Goal: Entertainment & Leisure: Consume media (video, audio)

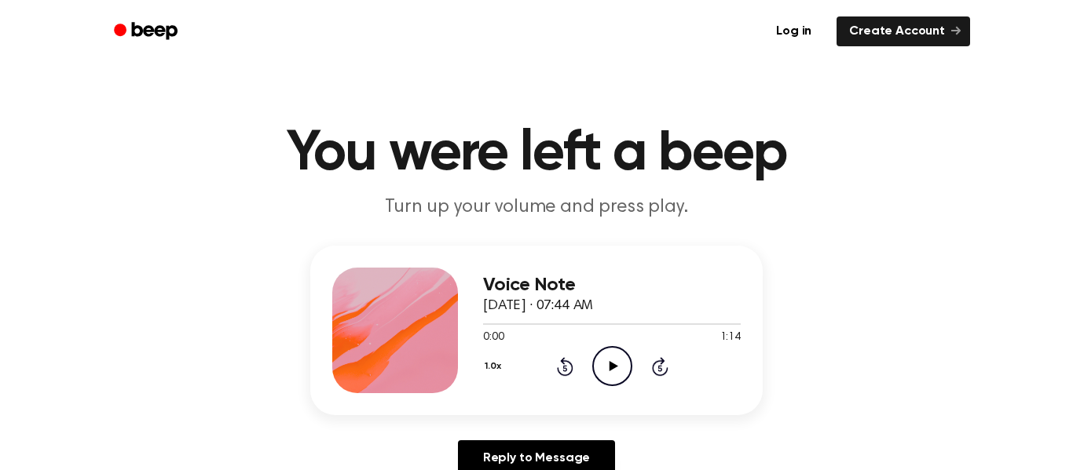
click at [608, 353] on icon "Play Audio" at bounding box center [612, 366] width 40 height 40
click at [600, 360] on icon "Play Audio" at bounding box center [612, 366] width 40 height 40
click at [613, 365] on icon at bounding box center [613, 366] width 9 height 10
click at [607, 373] on icon "Play Audio" at bounding box center [612, 366] width 40 height 40
click at [607, 360] on icon "Pause Audio" at bounding box center [612, 366] width 40 height 40
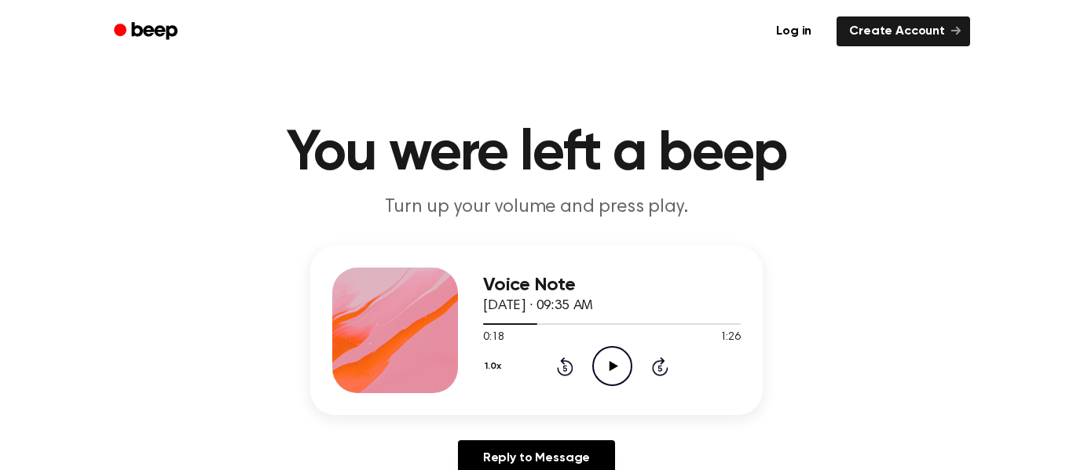
click at [616, 377] on icon "Play Audio" at bounding box center [612, 366] width 40 height 40
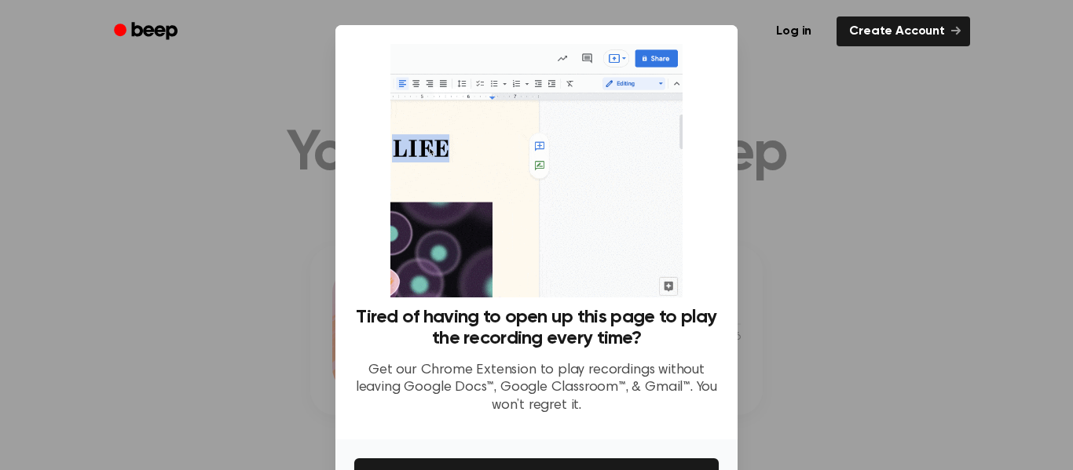
click at [134, 232] on div at bounding box center [536, 235] width 1073 height 470
click at [159, 251] on div at bounding box center [536, 235] width 1073 height 470
click at [799, 91] on div at bounding box center [536, 235] width 1073 height 470
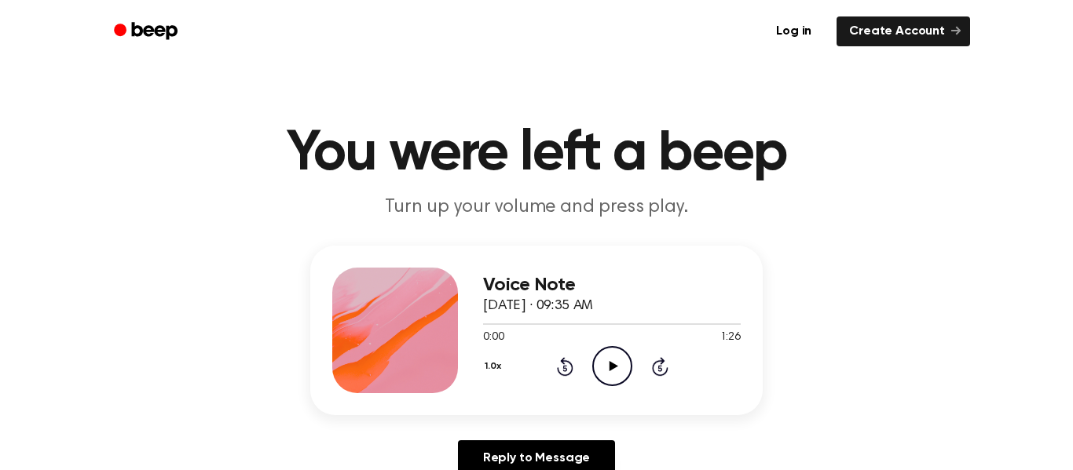
click at [611, 371] on icon "Play Audio" at bounding box center [612, 366] width 40 height 40
click at [574, 356] on div "1.0x Rewind 5 seconds Pause Audio Skip 5 seconds" at bounding box center [612, 366] width 258 height 40
click at [606, 370] on icon "Play Audio" at bounding box center [612, 366] width 40 height 40
drag, startPoint x: 424, startPoint y: 351, endPoint x: 416, endPoint y: 373, distance: 23.3
click at [416, 373] on div at bounding box center [395, 331] width 126 height 126
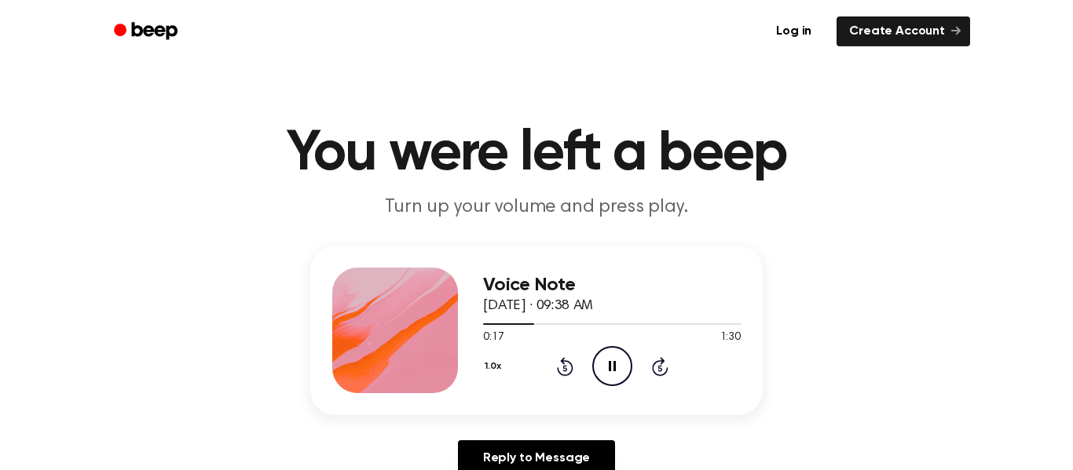
drag, startPoint x: 450, startPoint y: 272, endPoint x: 288, endPoint y: 381, distance: 195.2
click at [288, 381] on div "Voice Note September 6, 2024 · 09:38 AM 0:17 1:30 Your browser does not support…" at bounding box center [536, 367] width 1035 height 243
click at [300, 159] on h1 "You were left a beep" at bounding box center [536, 154] width 804 height 57
drag, startPoint x: 302, startPoint y: 159, endPoint x: 383, endPoint y: 148, distance: 81.6
click at [383, 148] on h1 "You were left a beep" at bounding box center [536, 154] width 804 height 57
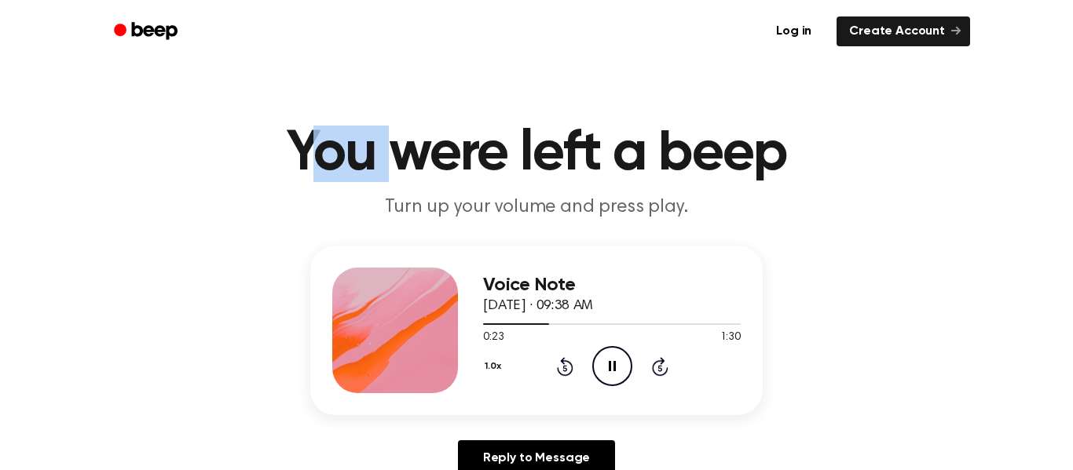
click at [334, 162] on h1 "You were left a beep" at bounding box center [536, 154] width 804 height 57
drag, startPoint x: 726, startPoint y: 337, endPoint x: 744, endPoint y: 337, distance: 18.1
click at [744, 337] on div "Voice Note September 6, 2024 · 09:38 AM 0:31 1:30 Your browser does not support…" at bounding box center [536, 331] width 452 height 170
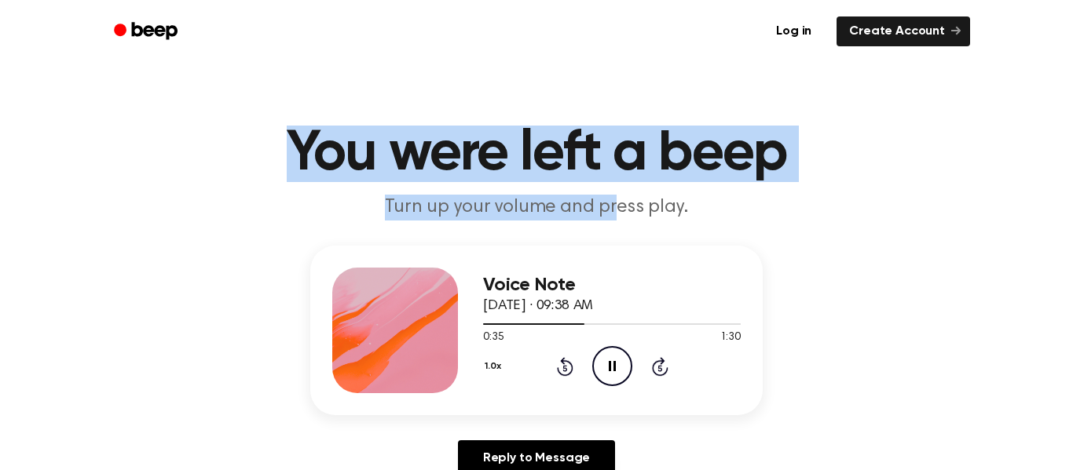
drag, startPoint x: 293, startPoint y: 145, endPoint x: 618, endPoint y: 217, distance: 332.9
click at [618, 217] on header "You were left a beep Turn up your volume and press play." at bounding box center [536, 173] width 1035 height 95
click at [322, 25] on ul "Log in Create Account" at bounding box center [587, 31] width 766 height 36
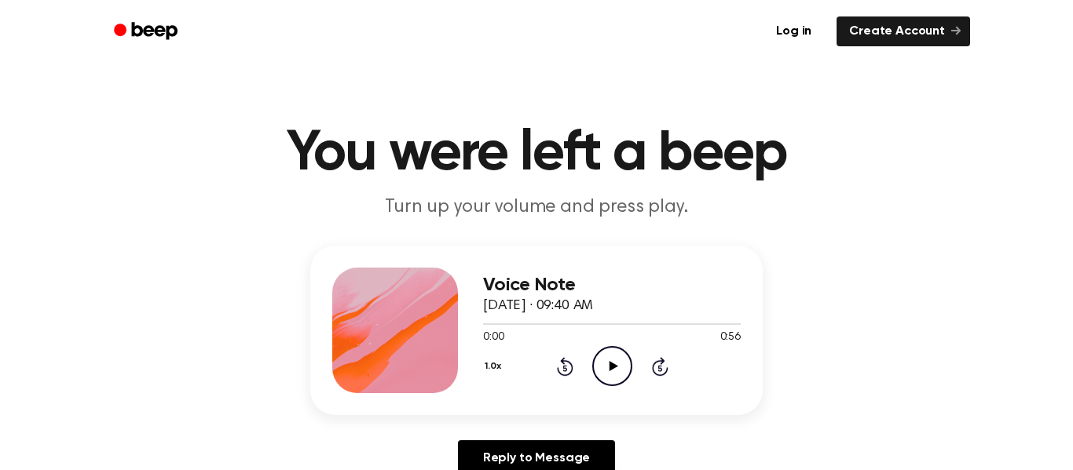
click at [620, 369] on icon "Play Audio" at bounding box center [612, 366] width 40 height 40
